Goal: Transaction & Acquisition: Download file/media

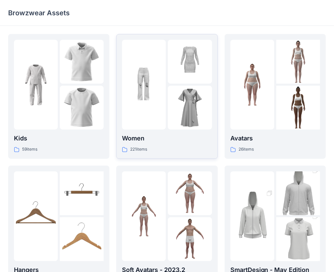
click at [176, 70] on img at bounding box center [190, 62] width 44 height 44
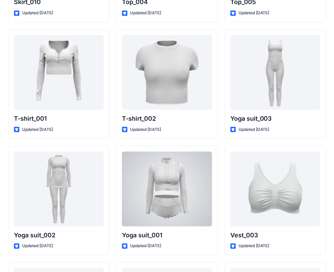
scroll to position [3612, 0]
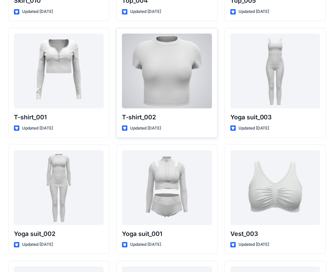
click at [178, 100] on div at bounding box center [167, 71] width 90 height 75
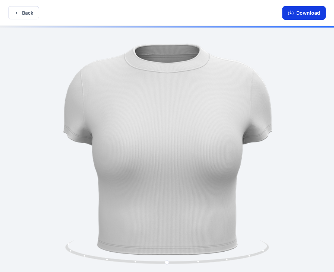
click at [293, 12] on icon "button" at bounding box center [290, 14] width 5 height 4
click at [301, 12] on button "Download" at bounding box center [303, 13] width 43 height 14
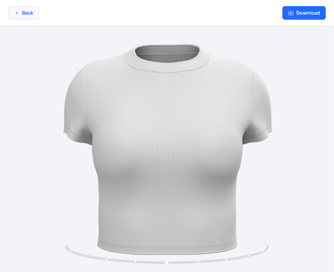
click at [21, 13] on button "Back" at bounding box center [23, 12] width 31 height 13
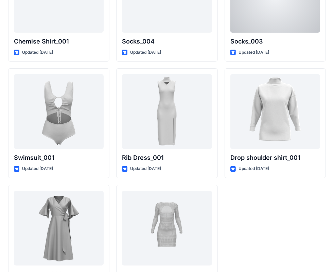
scroll to position [8370, 0]
